Goal: Information Seeking & Learning: Learn about a topic

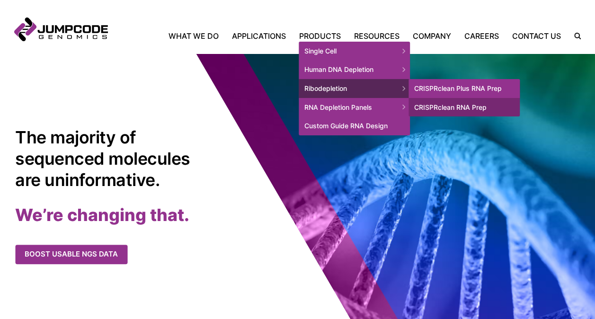
click at [442, 89] on link "CRISPRclean Plus RNA Prep" at bounding box center [463, 88] width 111 height 19
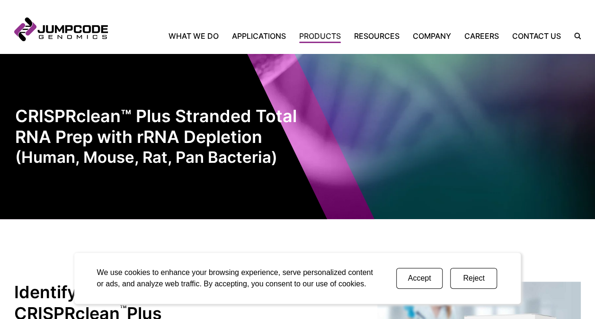
click at [424, 277] on button "Accept" at bounding box center [419, 278] width 47 height 21
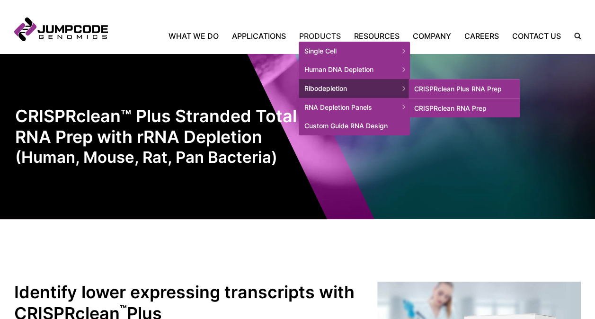
click at [451, 109] on link "CRISPRclean RNA Prep" at bounding box center [463, 108] width 111 height 19
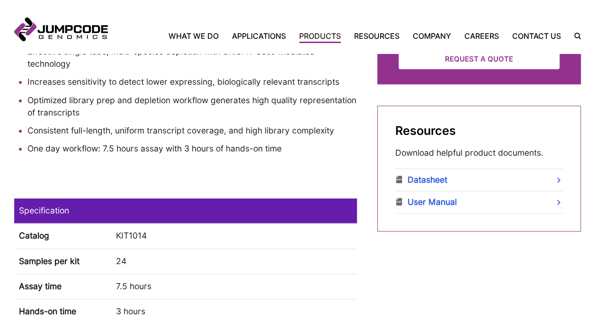
scroll to position [476, 0]
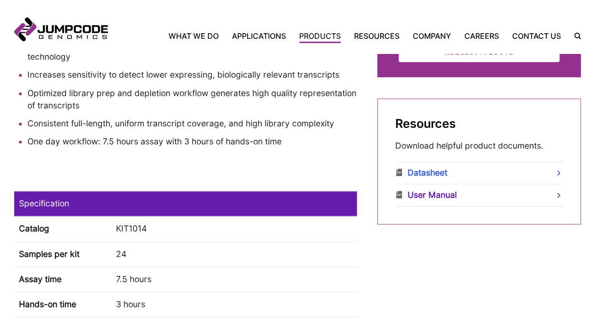
click at [542, 196] on link "User Manual" at bounding box center [479, 195] width 168 height 22
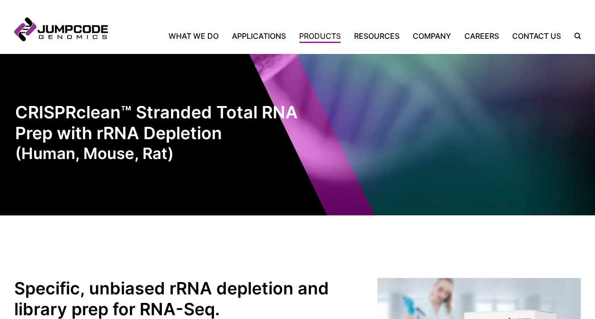
scroll to position [0, 0]
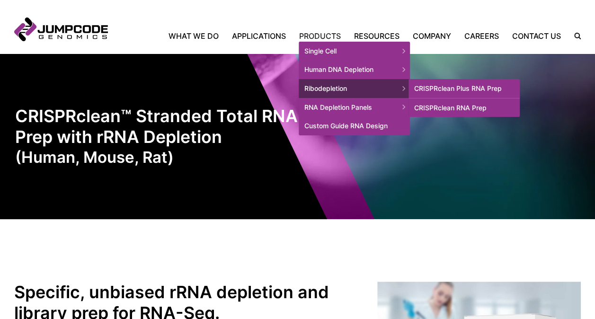
click at [437, 88] on link "CRISPRclean Plus RNA Prep" at bounding box center [463, 88] width 111 height 19
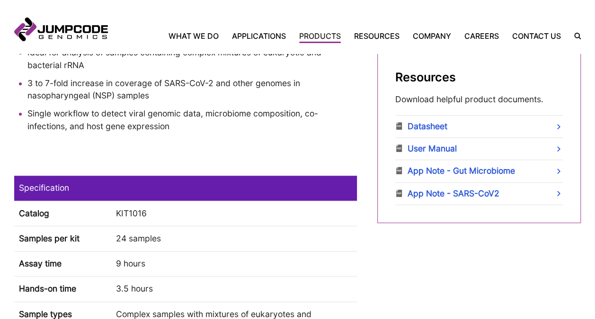
scroll to position [526, 0]
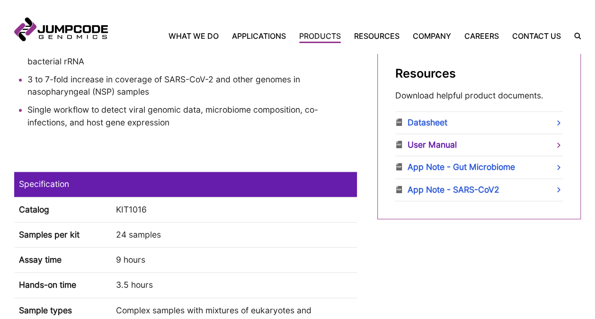
click at [560, 142] on link "User Manual" at bounding box center [479, 145] width 168 height 22
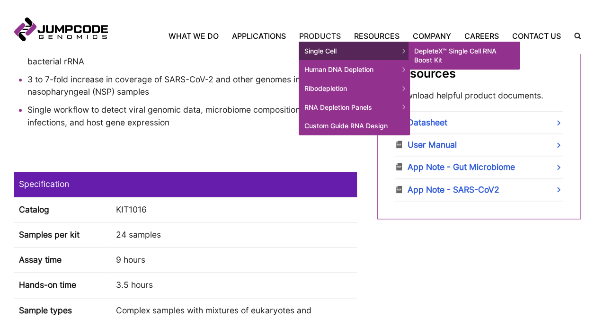
click at [436, 54] on link "DepleteX™ Single Cell RNA Boost Kit" at bounding box center [463, 56] width 111 height 28
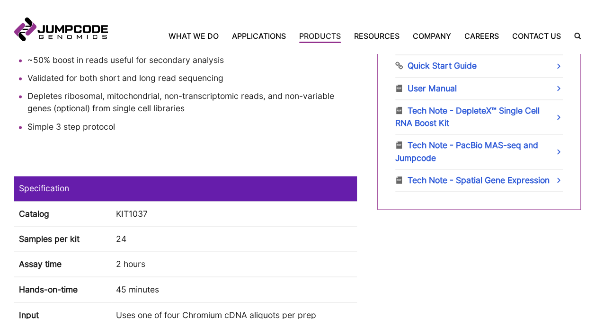
scroll to position [592, 0]
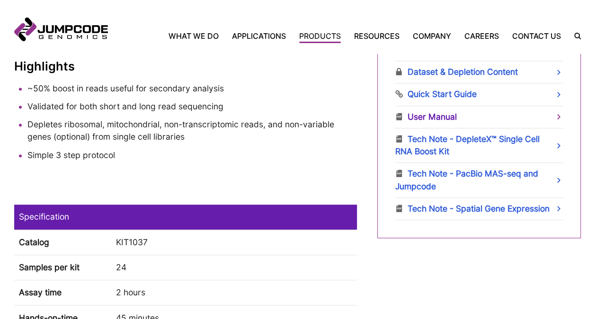
click at [532, 116] on link "User Manual" at bounding box center [479, 117] width 168 height 22
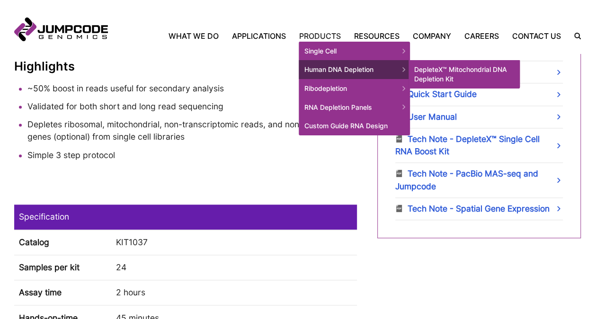
click at [451, 73] on link "DepleteX™ Mitochondrial DNA Depletion Kit" at bounding box center [463, 74] width 111 height 28
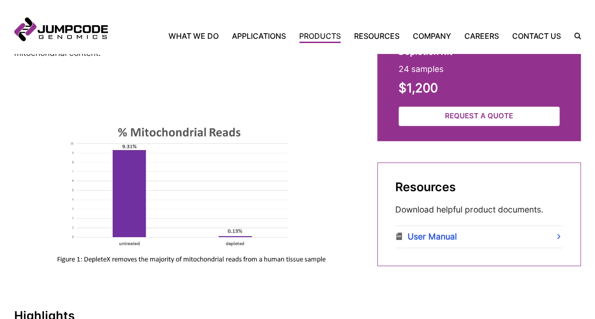
scroll to position [422, 0]
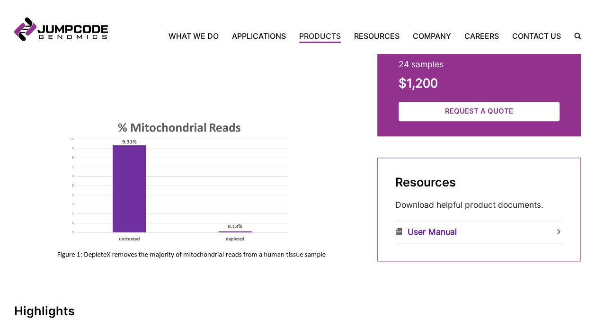
click at [522, 230] on link "User Manual" at bounding box center [479, 232] width 168 height 22
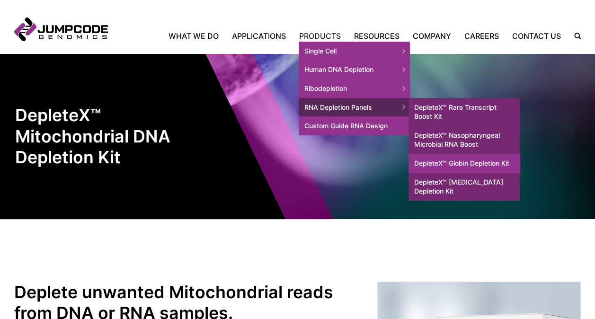
click at [443, 161] on link "DepleteX™ Globin Depletion Kit" at bounding box center [463, 163] width 111 height 19
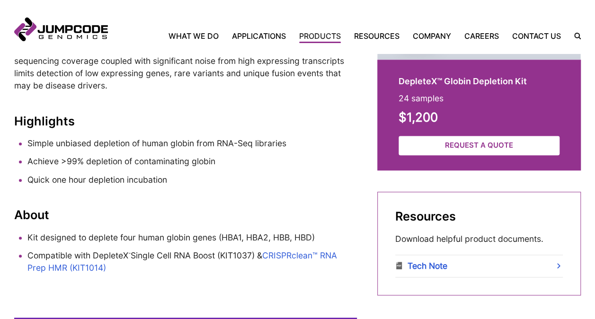
scroll to position [377, 0]
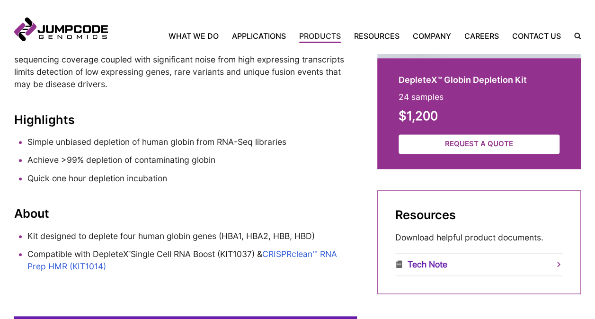
click at [543, 263] on link "Tech Note" at bounding box center [479, 265] width 168 height 22
